Goal: Information Seeking & Learning: Learn about a topic

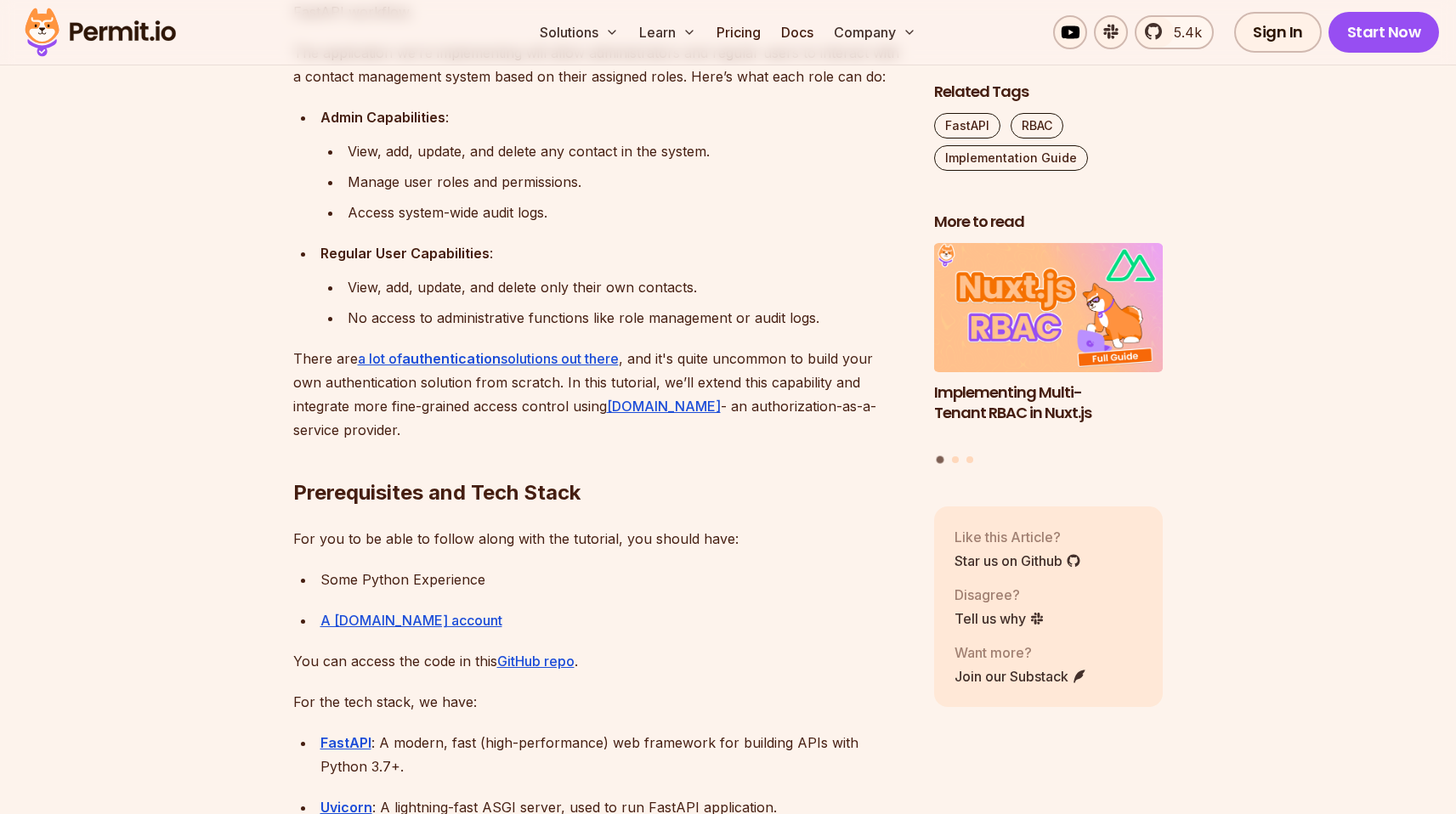
scroll to position [1185, 0]
click at [564, 159] on div "View, add, update, and delete any contact in the system." at bounding box center [628, 153] width 560 height 24
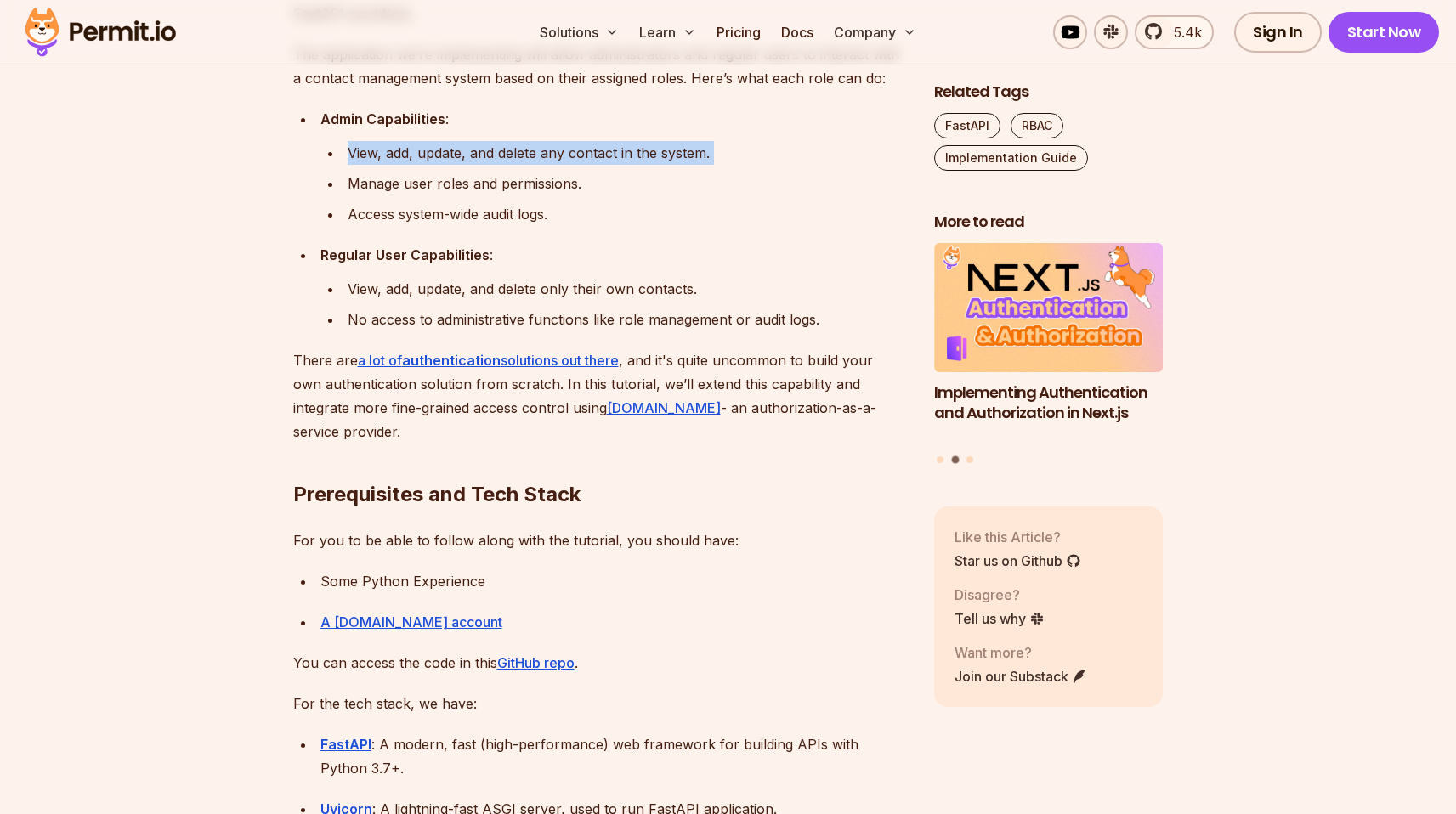
click at [590, 220] on div "Access system-wide audit logs." at bounding box center [628, 214] width 560 height 24
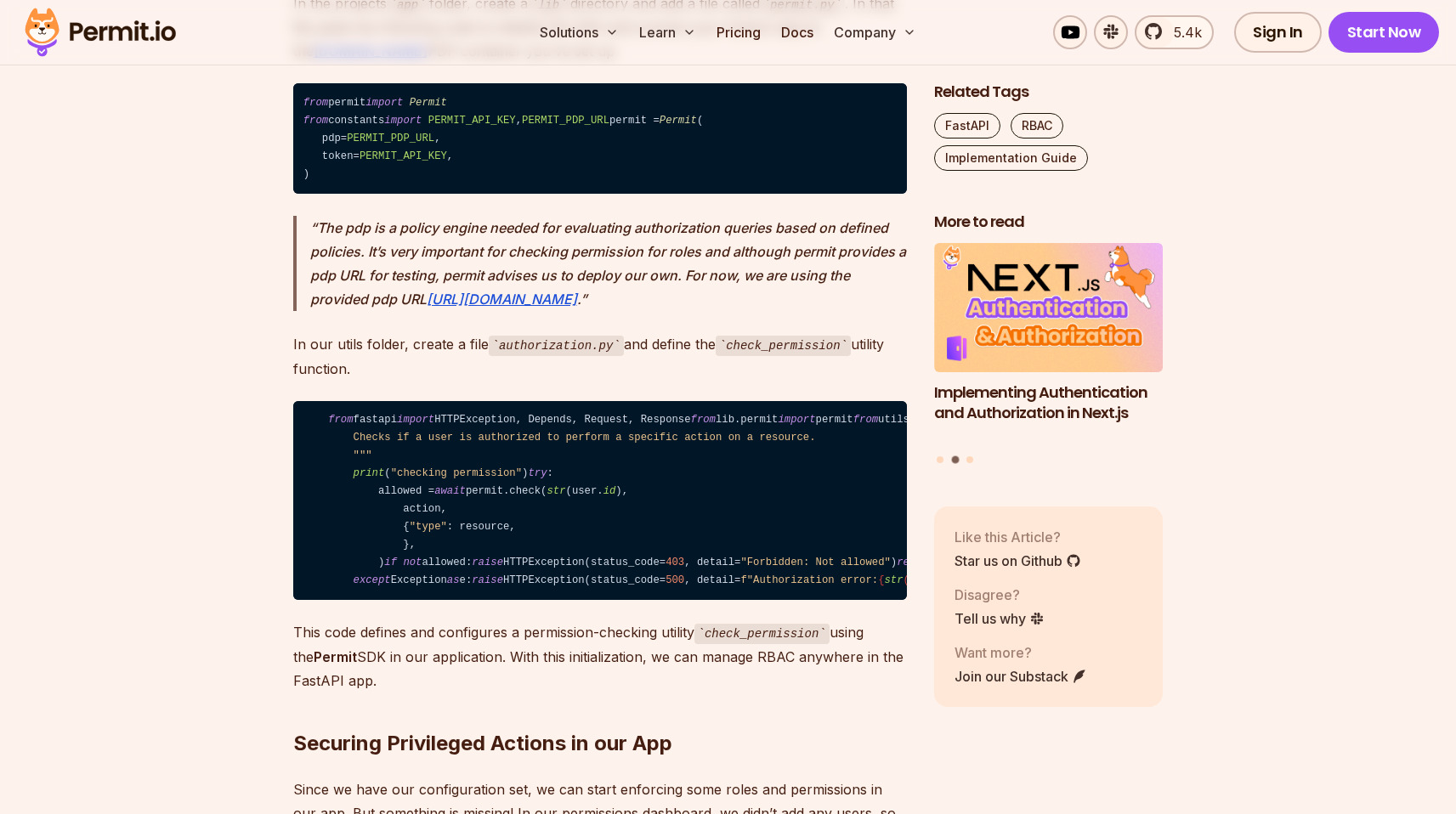
scroll to position [8192, 0]
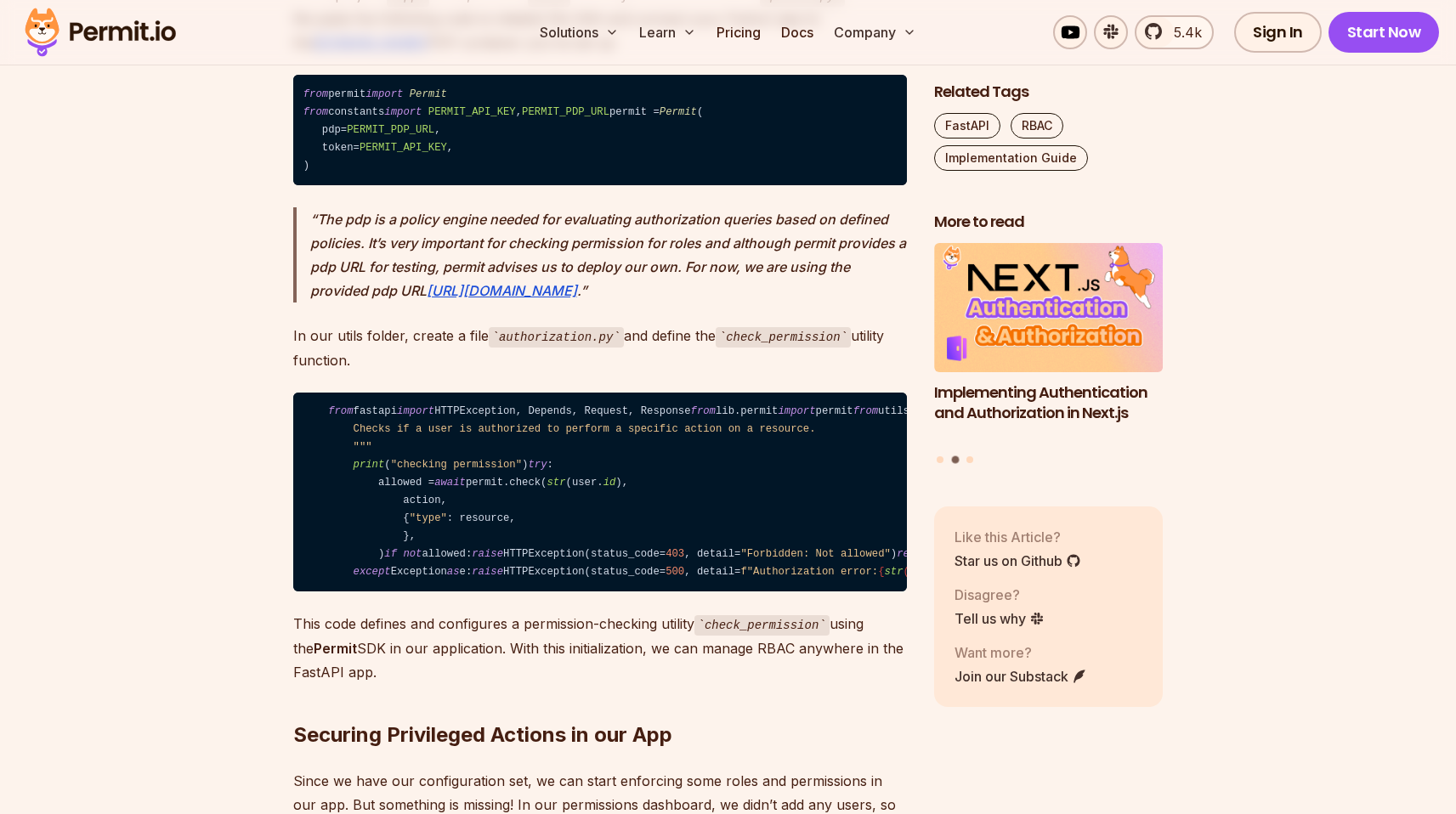
click at [590, 55] on p "In the projects app folder, create a lib directory and add a file called permit…" at bounding box center [600, 19] width 614 height 72
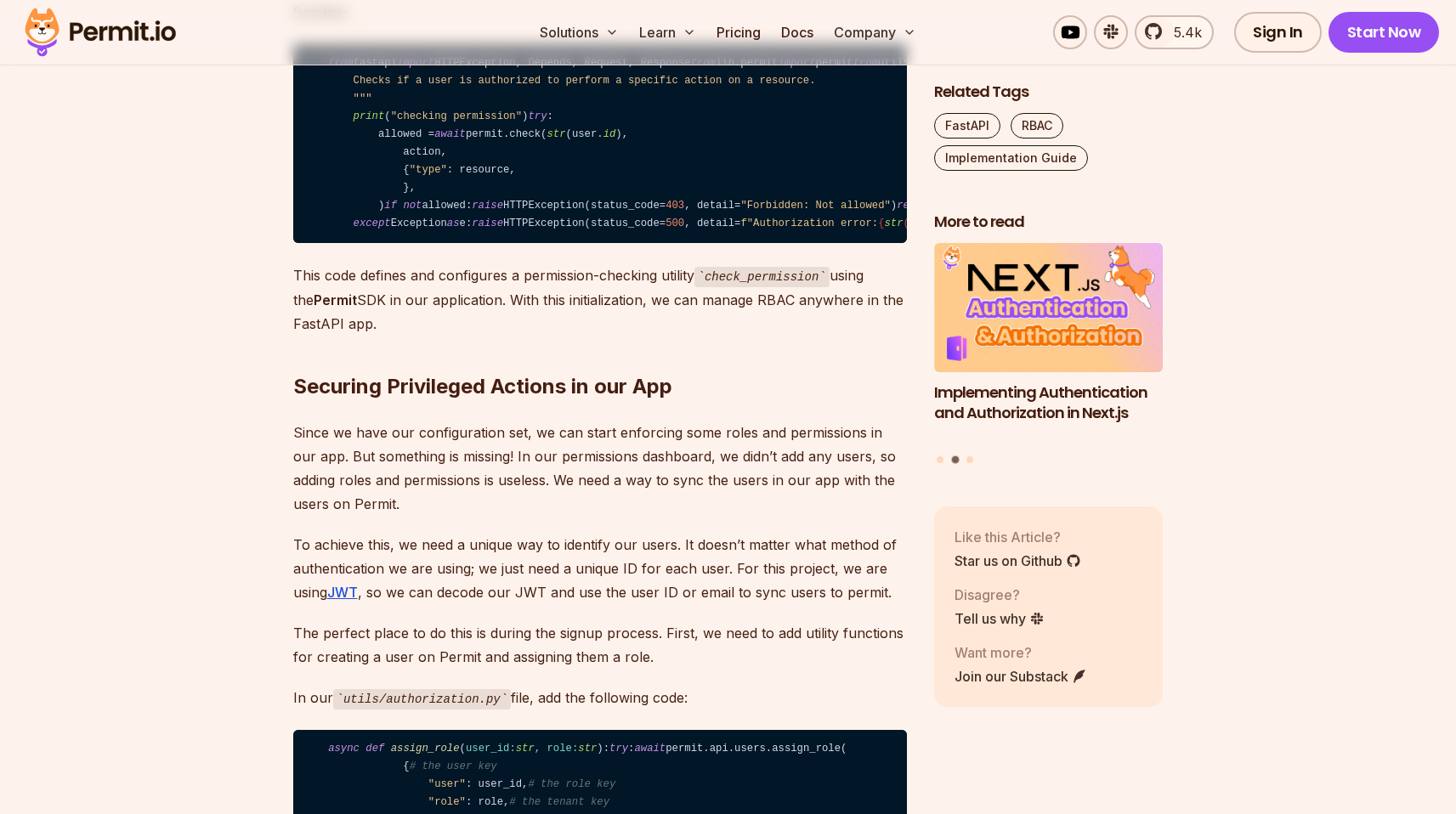
scroll to position [8548, 0]
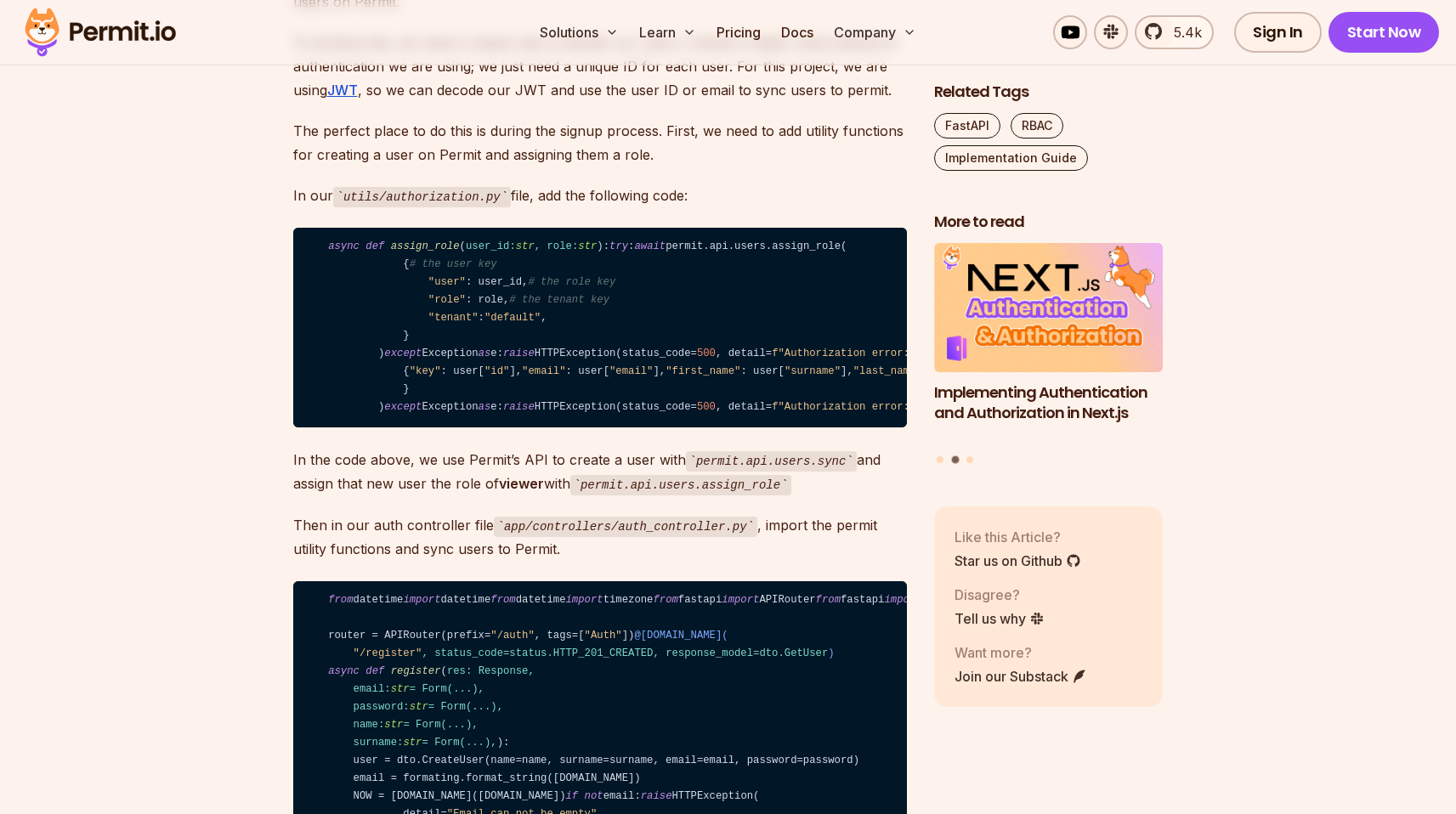
scroll to position [9271, 0]
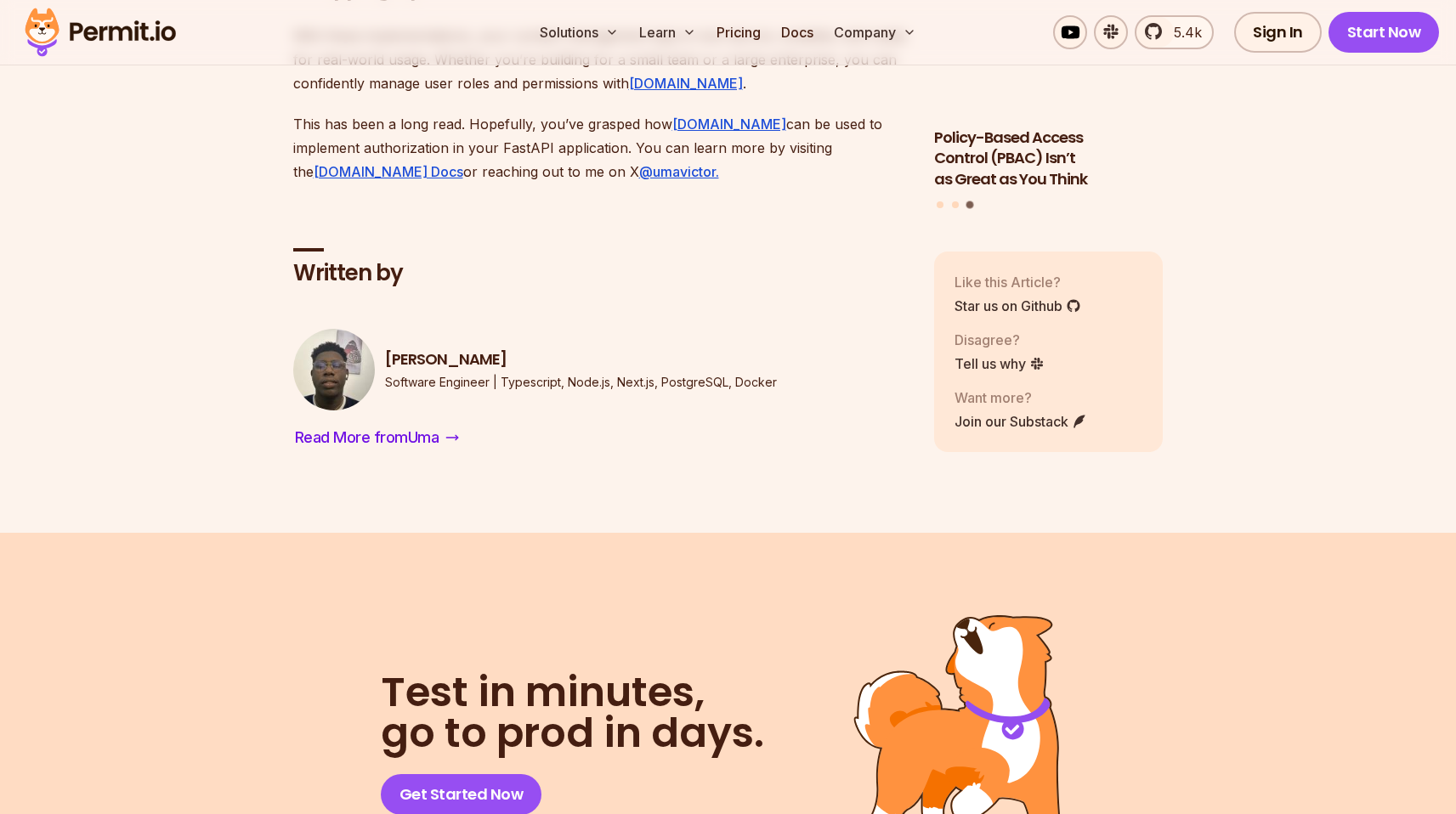
scroll to position [11741, 0]
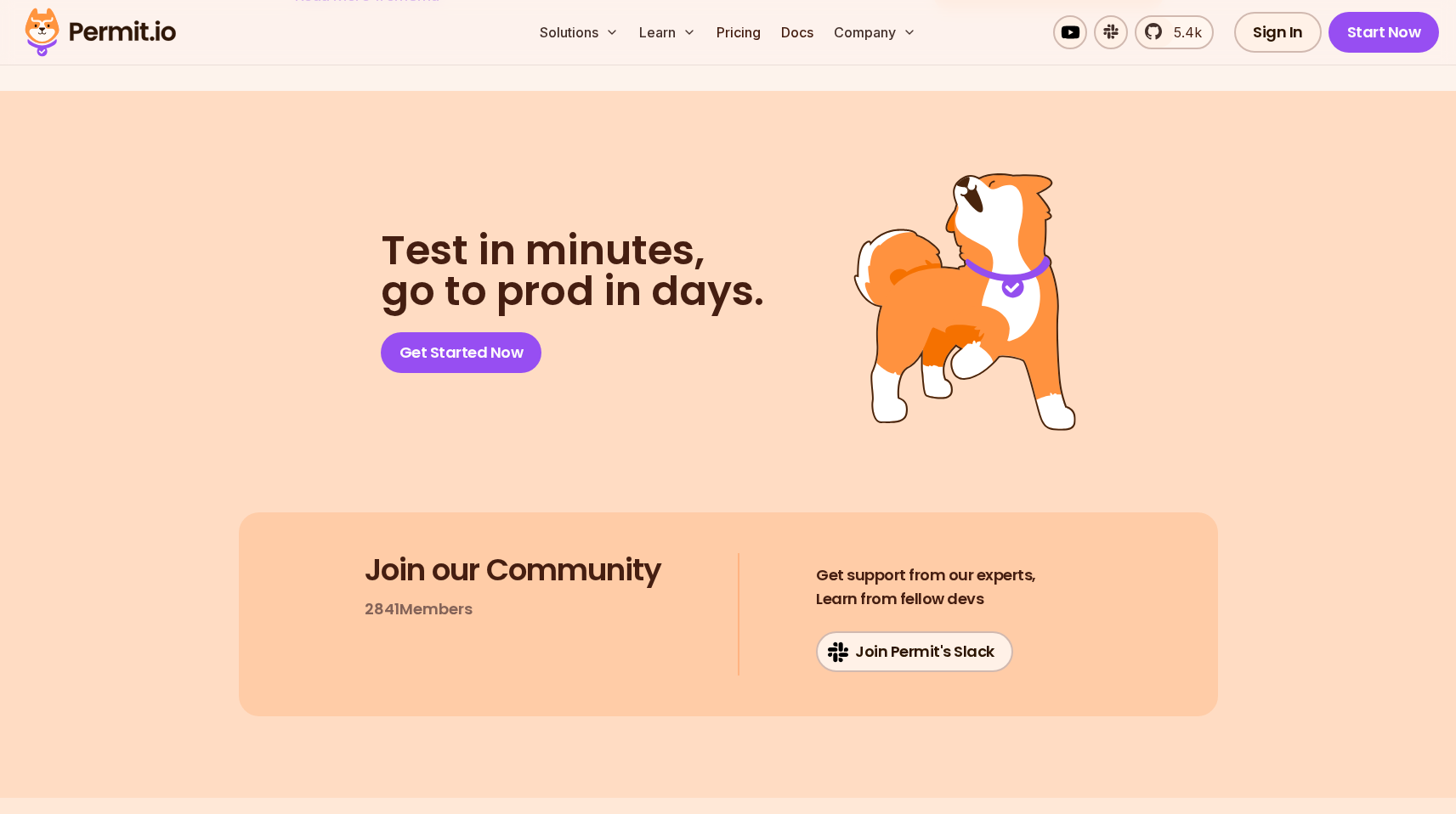
scroll to position [11825, 0]
